Goal: Navigation & Orientation: Find specific page/section

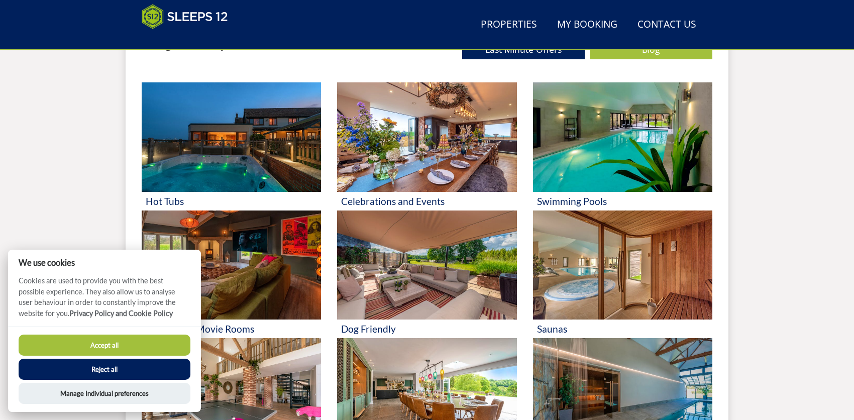
scroll to position [412, 0]
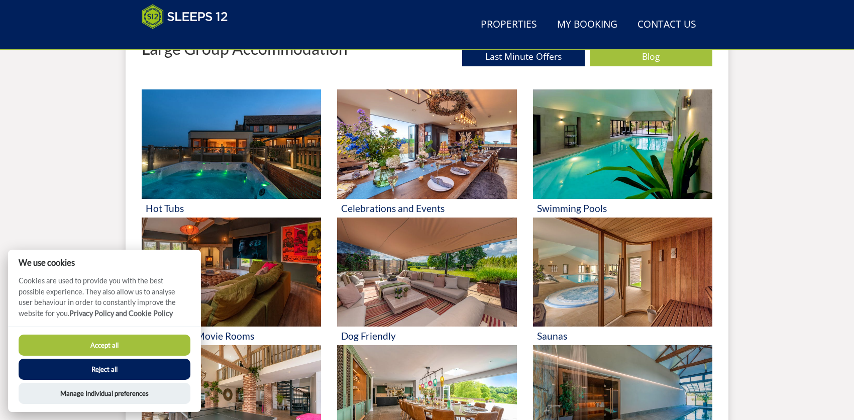
click at [107, 366] on button "Reject all" at bounding box center [105, 369] width 172 height 21
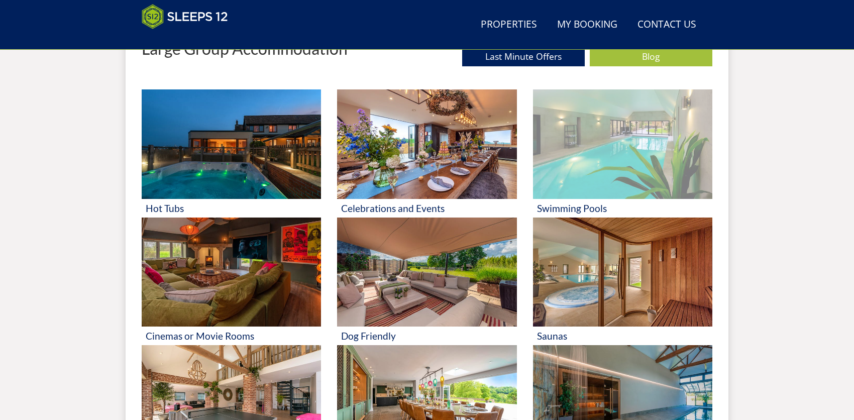
scroll to position [374, 0]
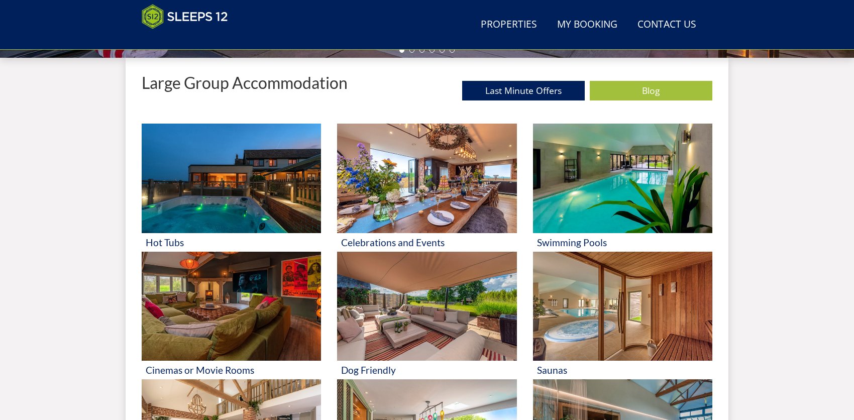
scroll to position [374, 0]
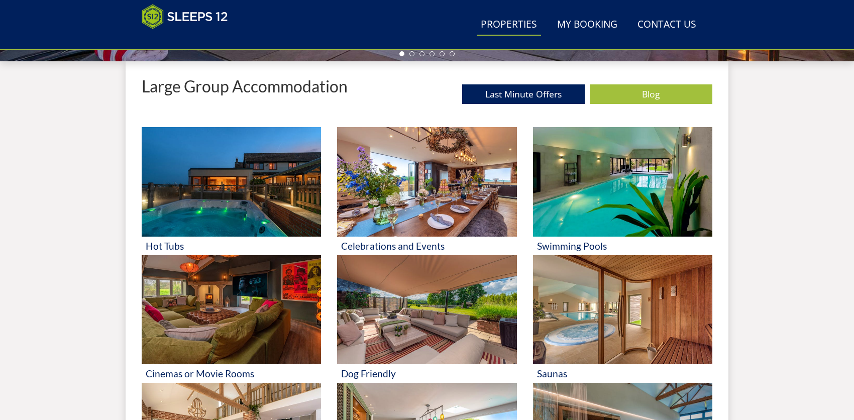
click at [512, 30] on link "Properties" at bounding box center [509, 25] width 64 height 23
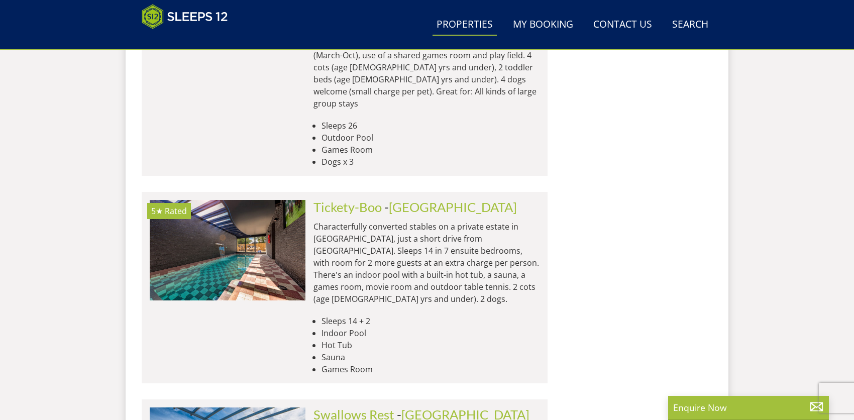
scroll to position [4270, 0]
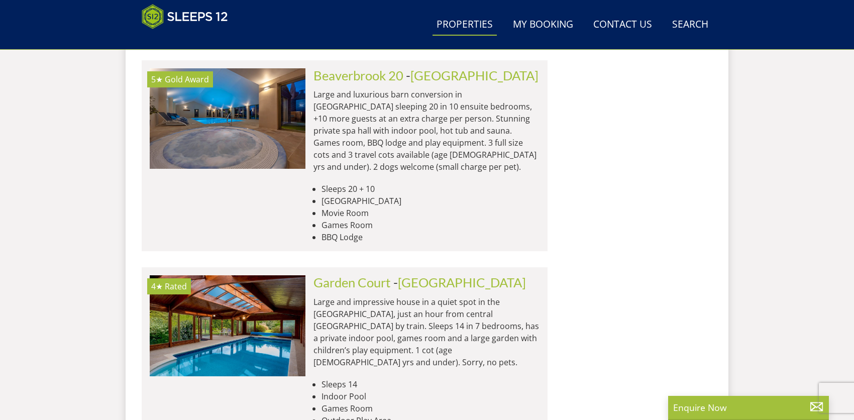
scroll to position [5223, 0]
